Goal: Check status: Check status

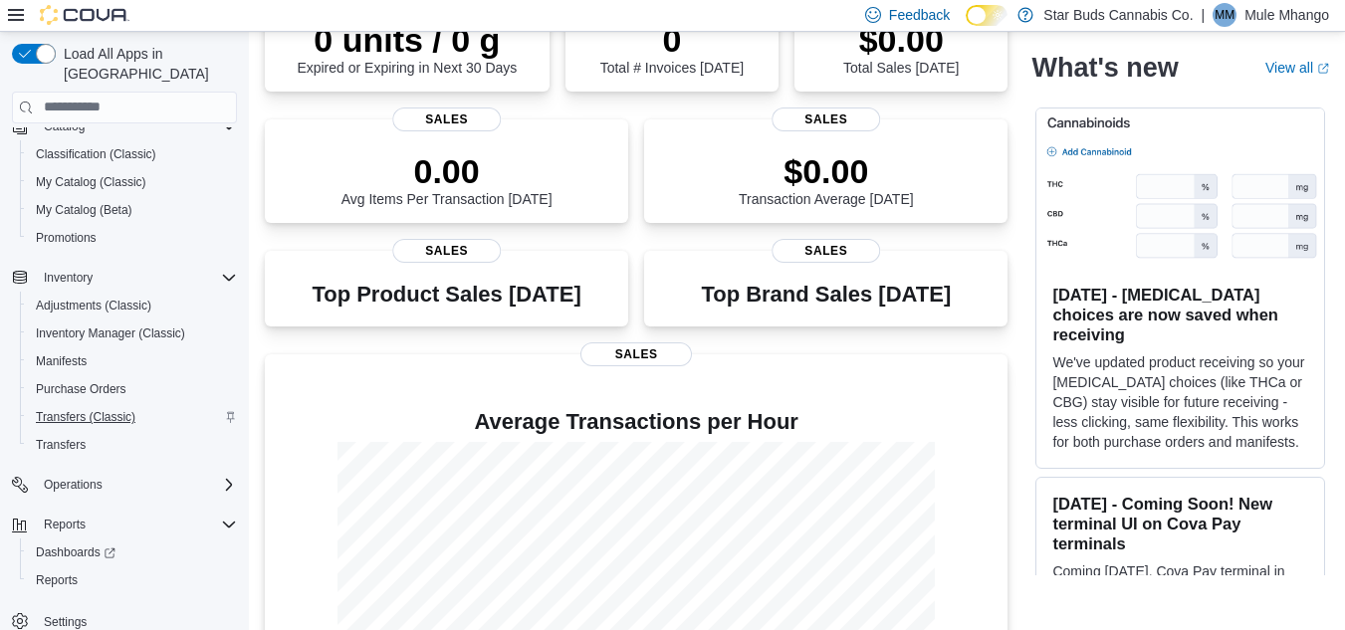
scroll to position [206, 0]
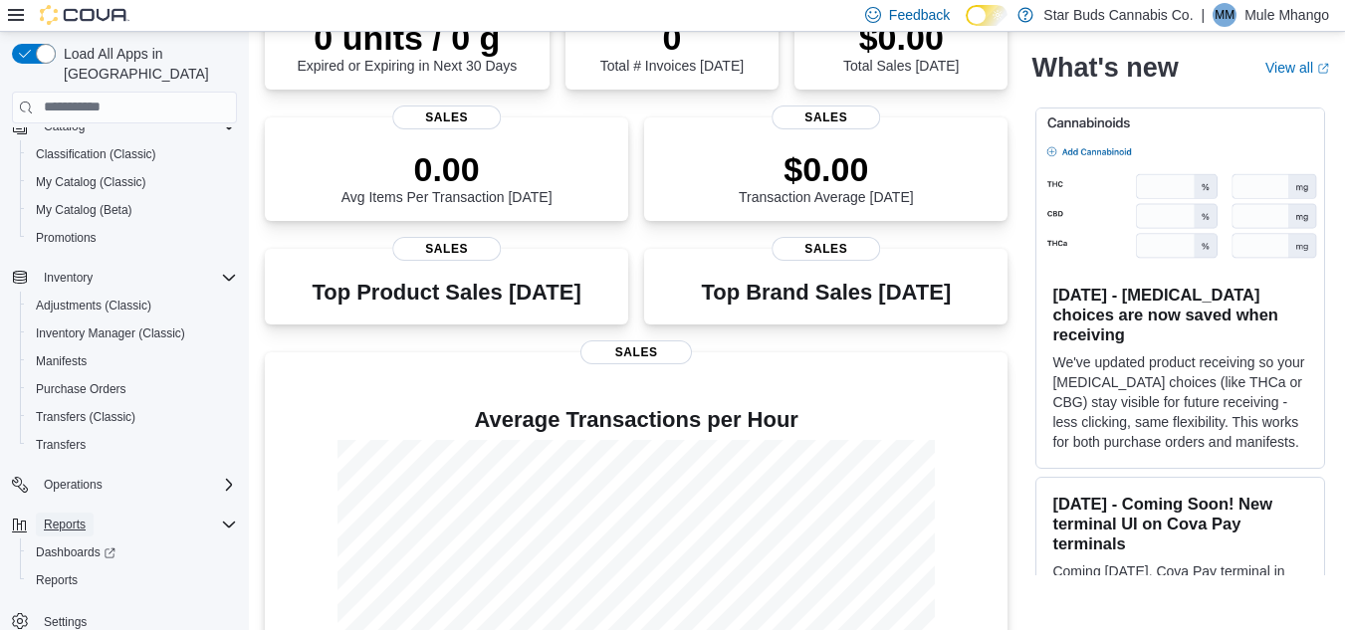
click at [84, 517] on span "Reports" at bounding box center [65, 525] width 42 height 16
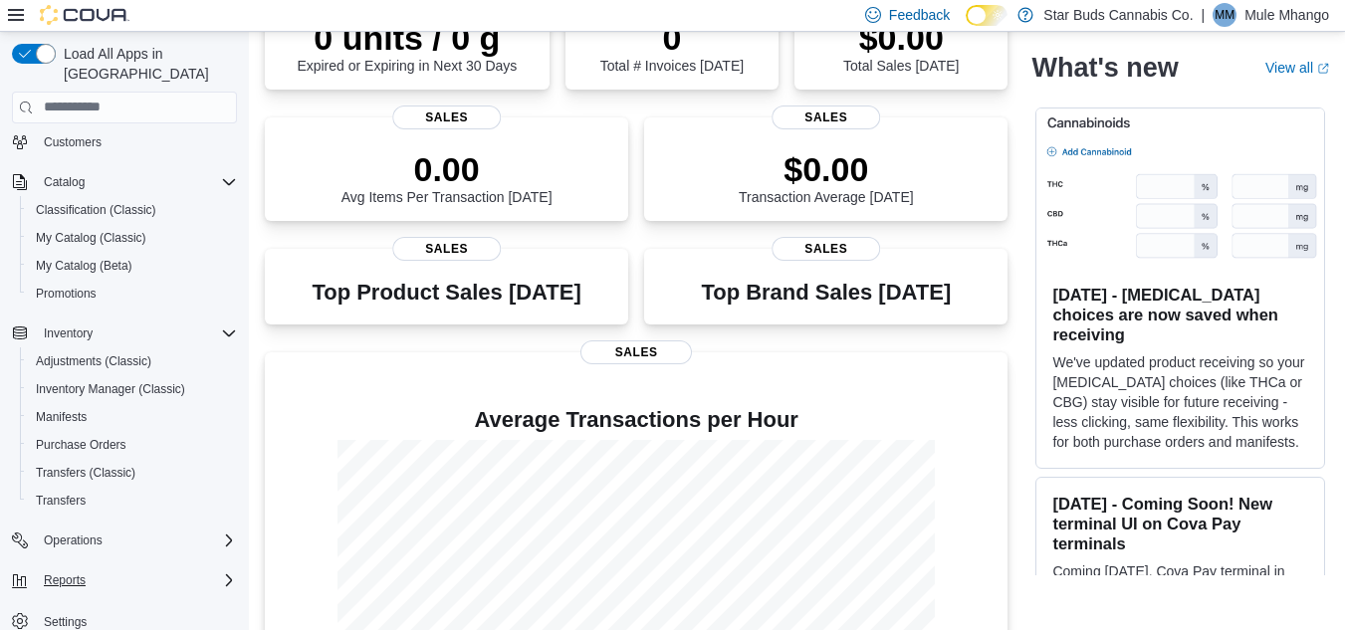
scroll to position [89, 0]
click at [74, 572] on span "Reports" at bounding box center [65, 580] width 42 height 16
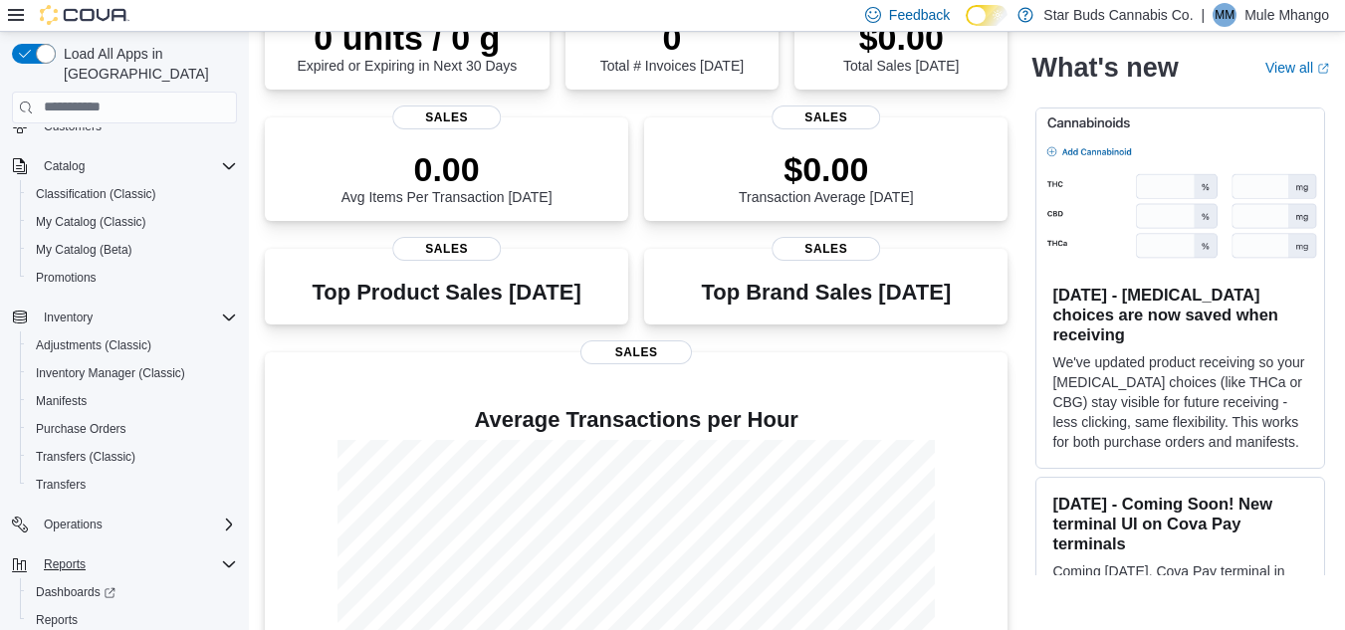
scroll to position [110, 0]
click at [69, 607] on span "Reports" at bounding box center [57, 615] width 42 height 16
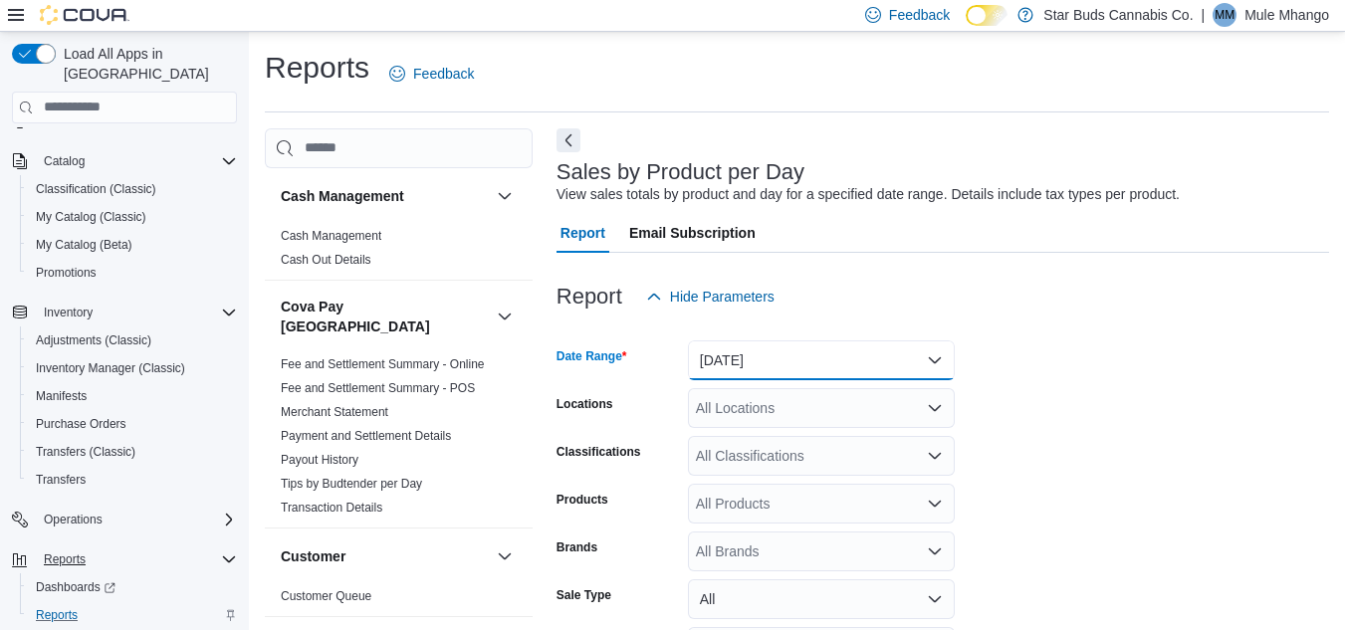
click at [834, 351] on button "[DATE]" at bounding box center [821, 361] width 267 height 40
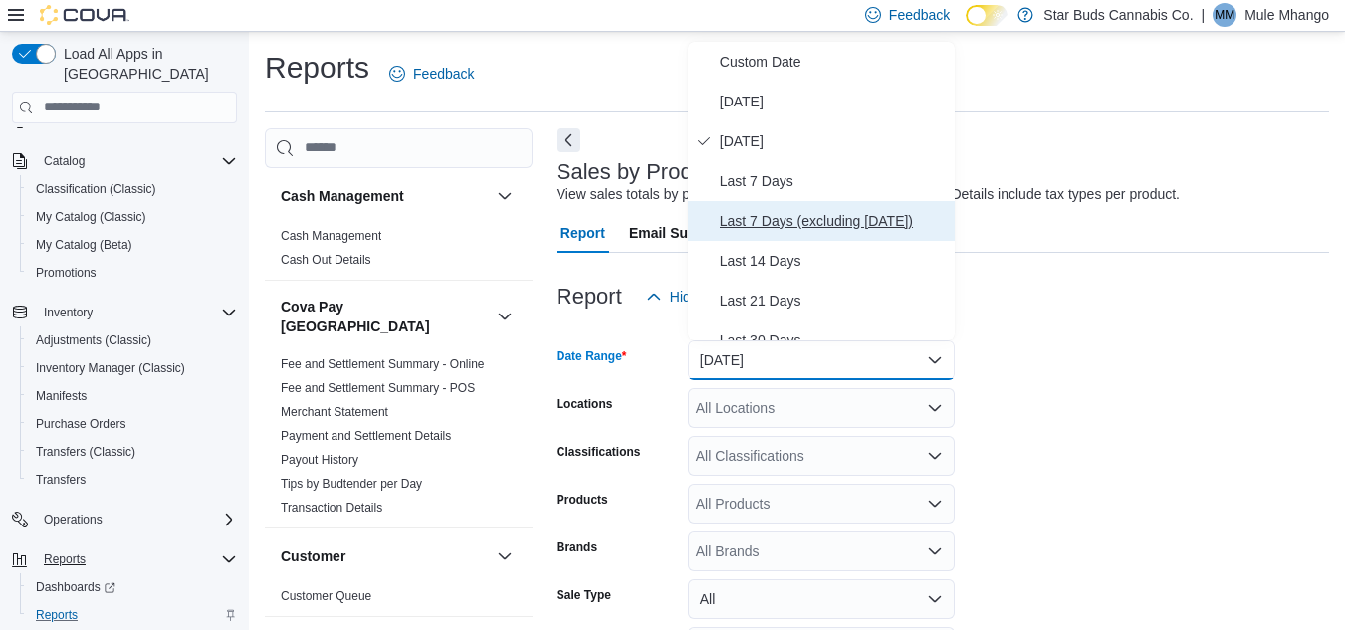
click at [837, 217] on span "Last 7 Days (excluding [DATE])" at bounding box center [833, 221] width 227 height 24
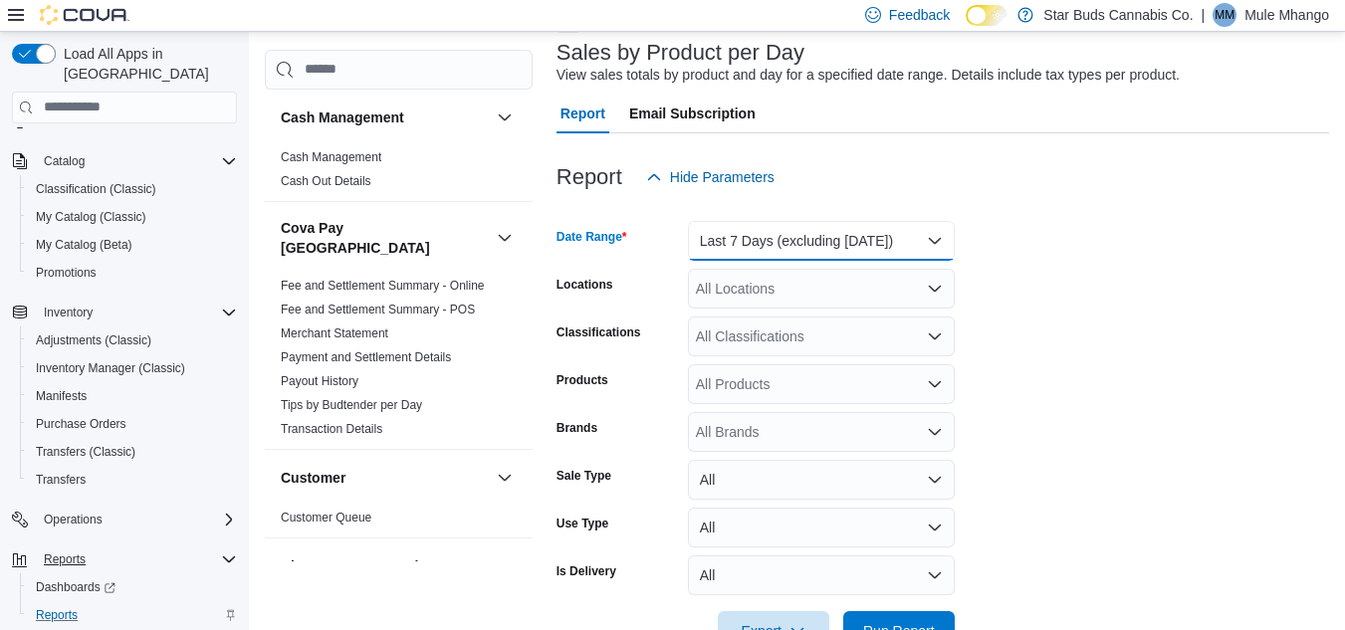
scroll to position [180, 0]
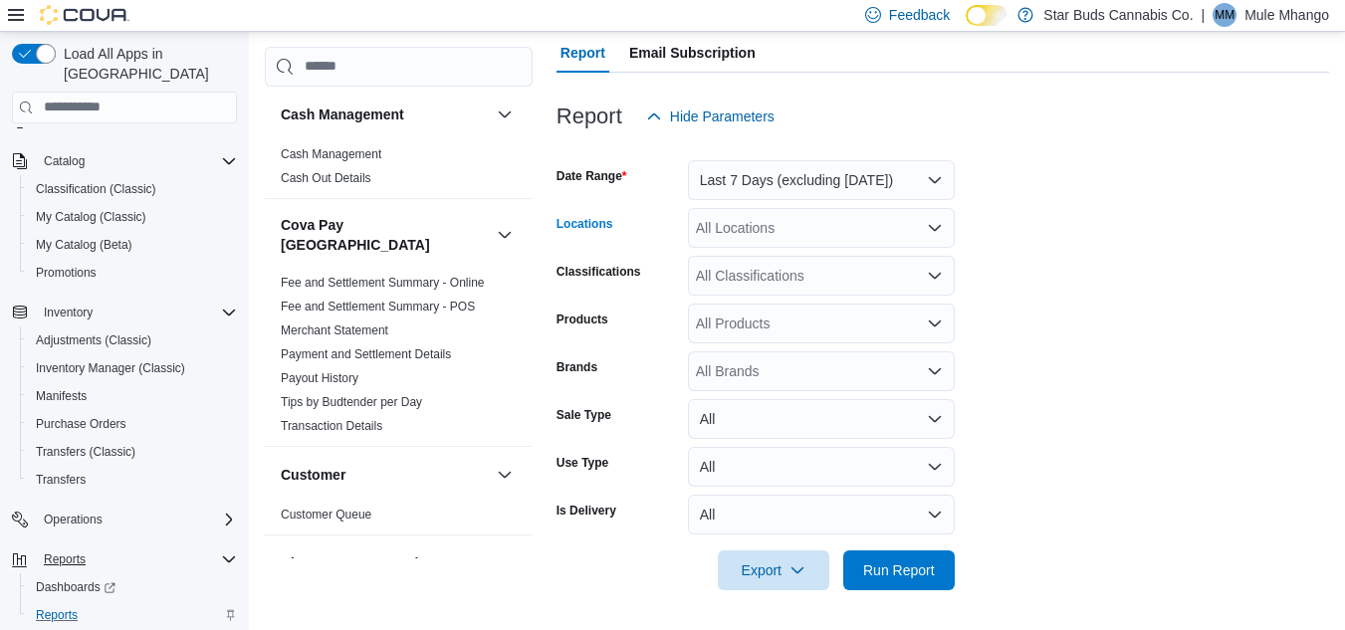
click at [874, 240] on div "All Locations" at bounding box center [821, 228] width 267 height 40
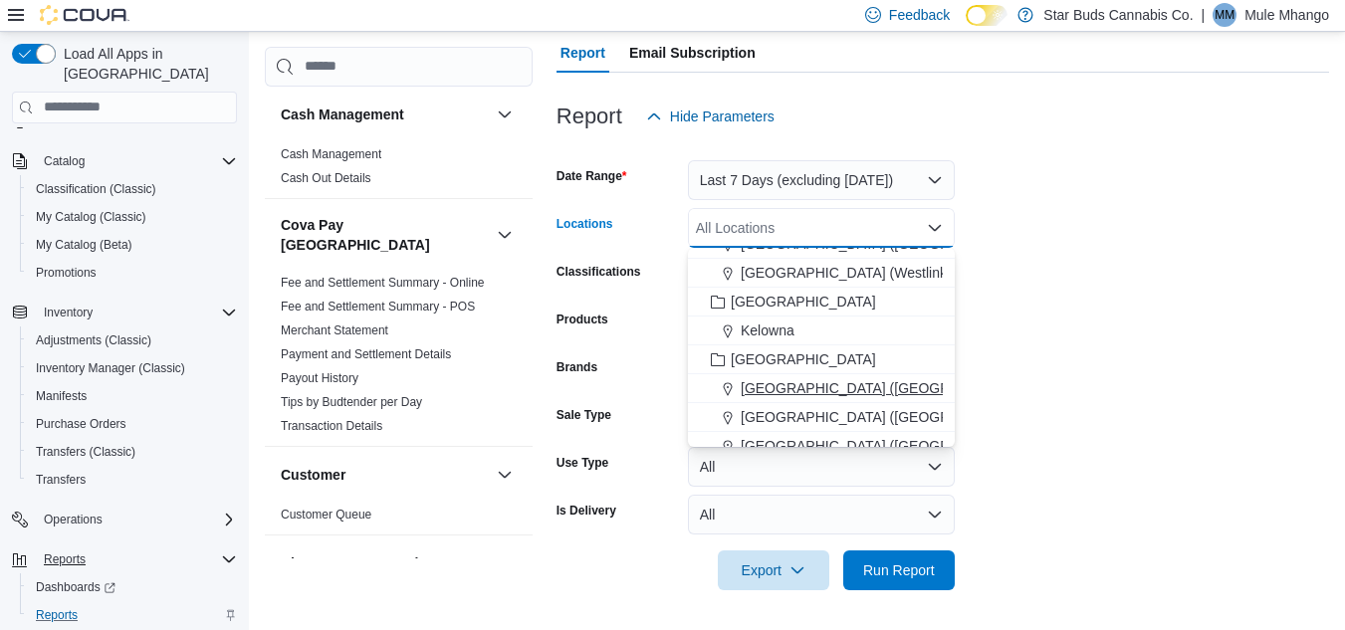
scroll to position [186, 0]
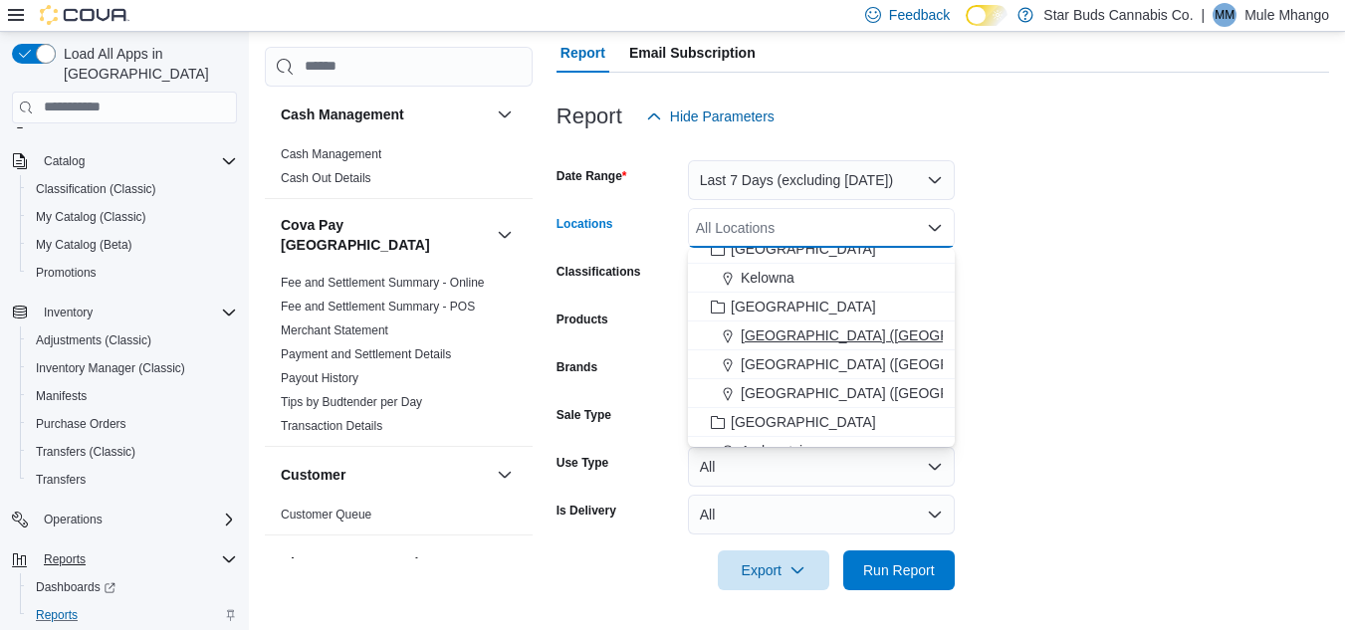
click at [846, 388] on span "[GEOGRAPHIC_DATA] ([GEOGRAPHIC_DATA])" at bounding box center [893, 393] width 304 height 20
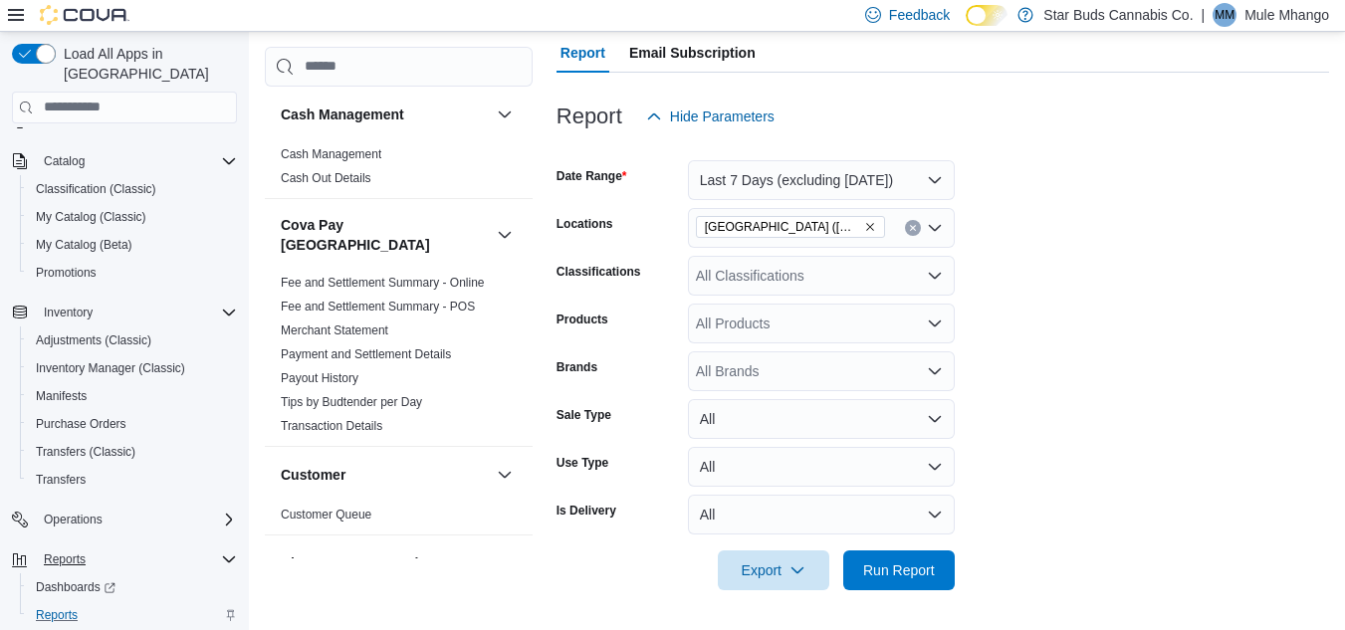
click at [1019, 285] on form "Date Range Last 7 Days (excluding [DATE]) Locations [GEOGRAPHIC_DATA] (Rothesay…" at bounding box center [943, 363] width 773 height 454
click at [881, 289] on div "All Classifications" at bounding box center [821, 276] width 267 height 40
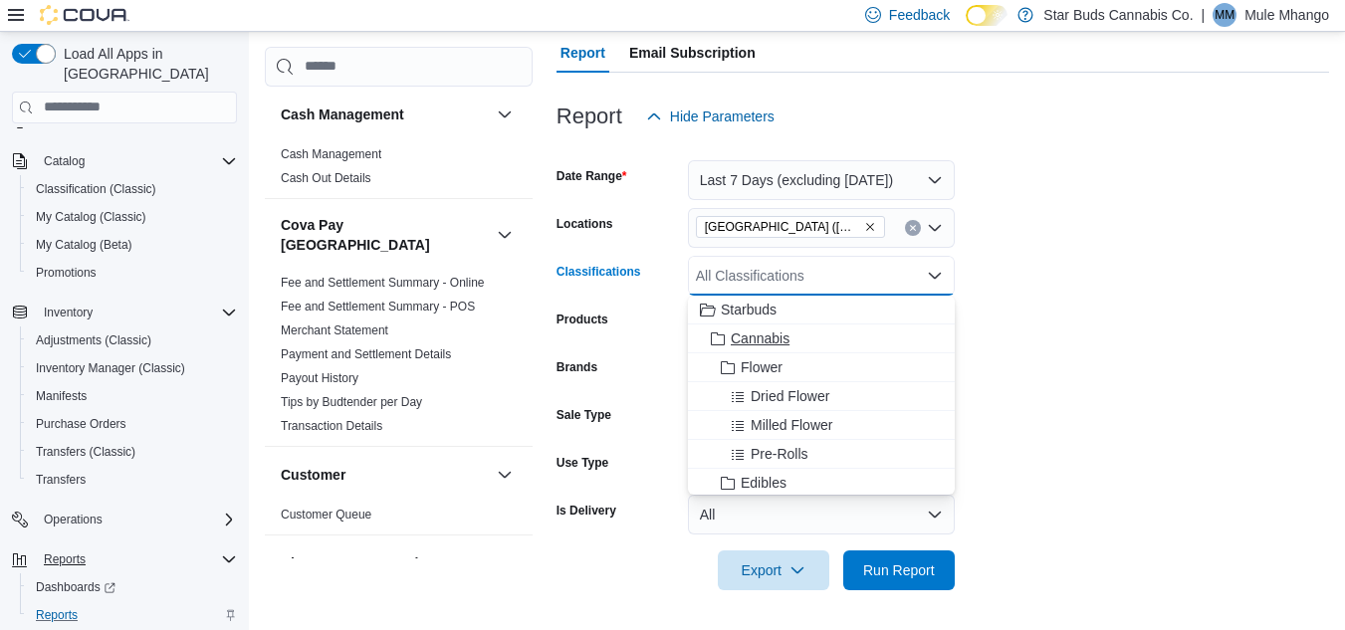
click at [816, 346] on div "Cannabis" at bounding box center [821, 339] width 243 height 20
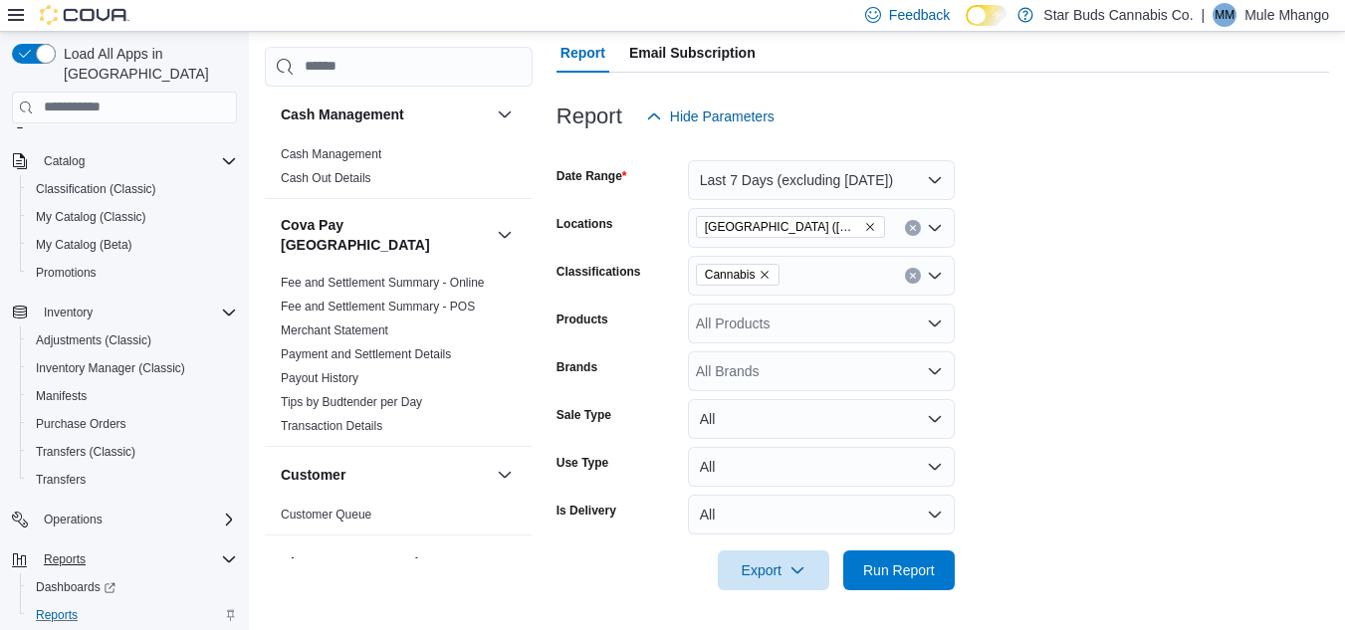
click at [1111, 287] on form "Date Range Last 7 Days (excluding [DATE]) Locations [GEOGRAPHIC_DATA] ([GEOGRAP…" at bounding box center [943, 363] width 773 height 454
click at [922, 566] on span "Run Report" at bounding box center [899, 570] width 72 height 20
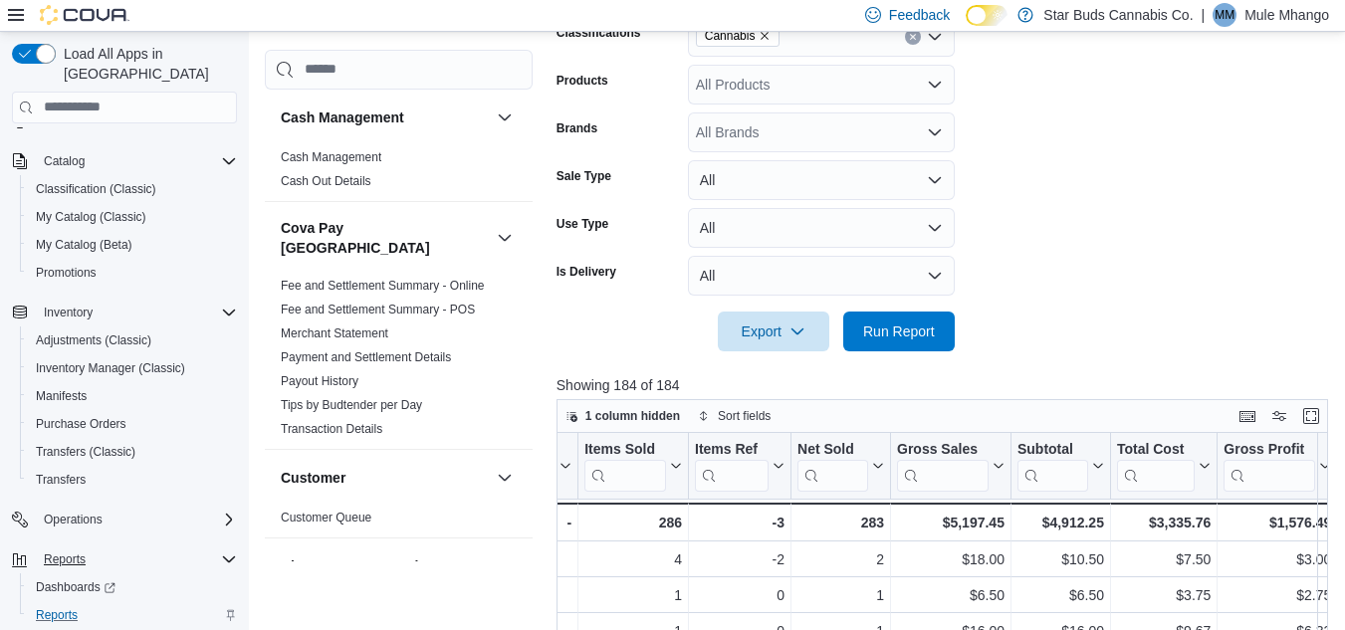
scroll to position [0, 917]
